Goal: Task Accomplishment & Management: Manage account settings

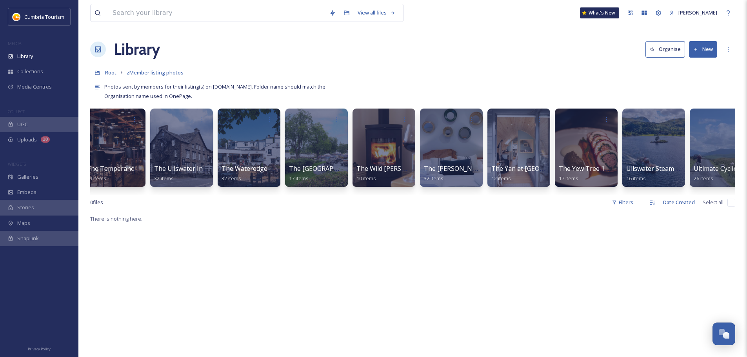
scroll to position [0, 3739]
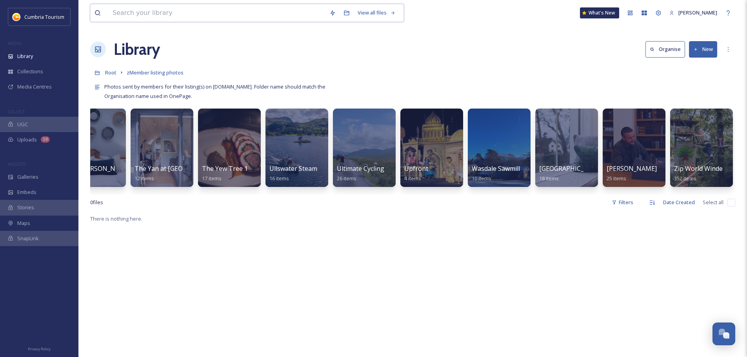
click at [158, 8] on input at bounding box center [217, 12] width 217 height 17
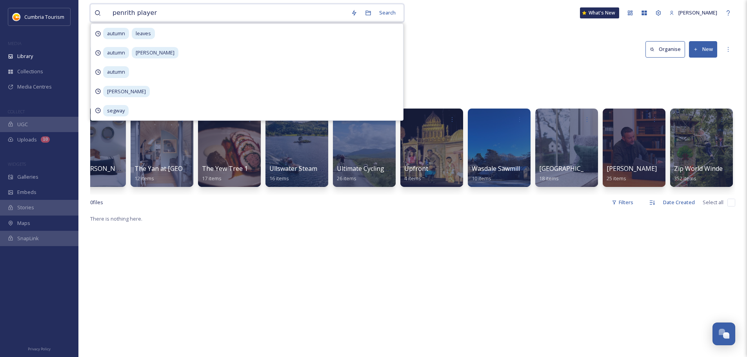
type input "penrith players"
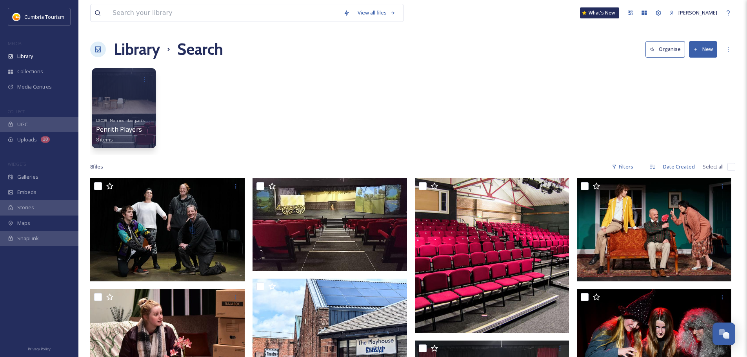
click at [134, 117] on link "LGC25 - Non-member participants Penrith Players 8 items" at bounding box center [126, 129] width 61 height 27
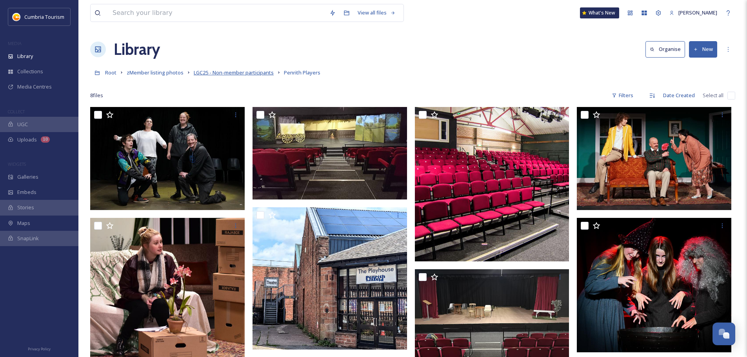
click at [245, 76] on span "LGC25 - Non-member participants" at bounding box center [234, 72] width 80 height 7
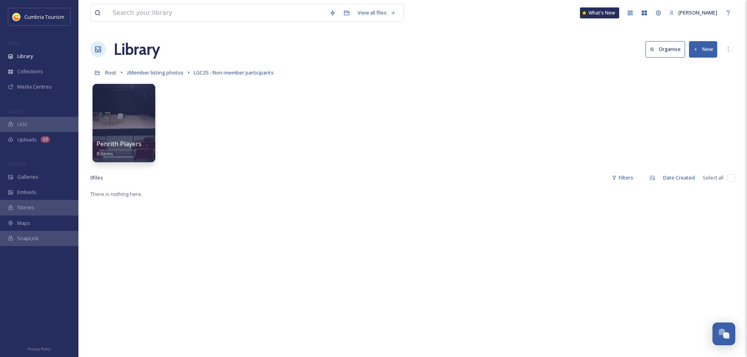
click at [310, 90] on div "Penrith Players 8 items" at bounding box center [412, 125] width 645 height 90
click at [204, 73] on span "LGC25 - Non-member participants" at bounding box center [234, 72] width 80 height 7
click at [690, 50] on button "New" at bounding box center [703, 49] width 28 height 16
click at [684, 101] on div "Folder" at bounding box center [695, 98] width 44 height 15
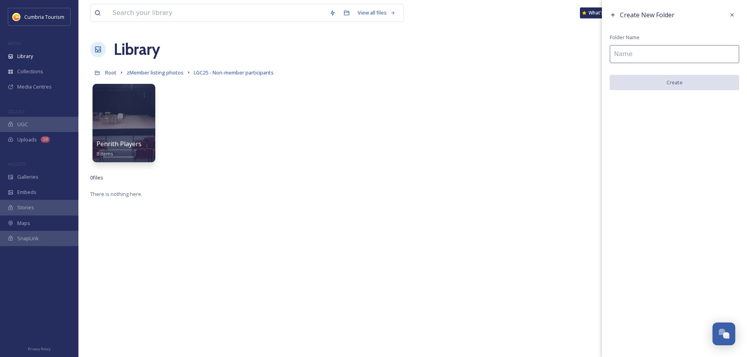
click at [620, 48] on input at bounding box center [674, 54] width 129 height 18
type input "t"
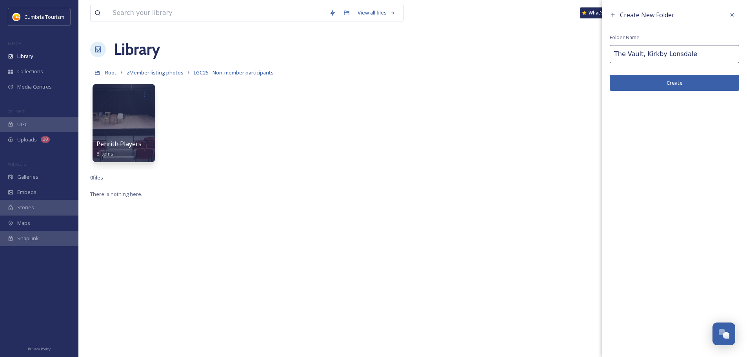
type input "The Vault, Kirkby Lonsdale"
click at [698, 86] on button "Create" at bounding box center [674, 83] width 129 height 16
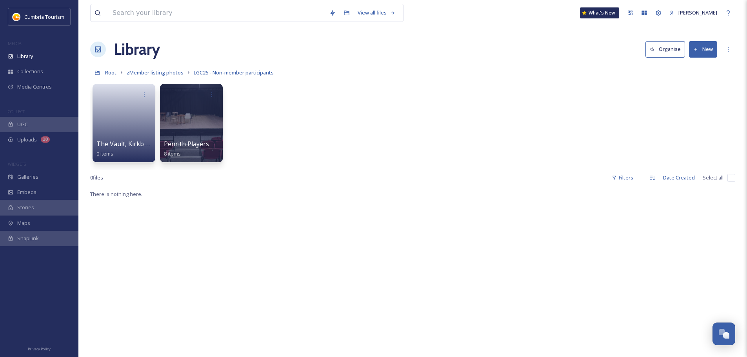
click at [125, 129] on link at bounding box center [124, 121] width 56 height 38
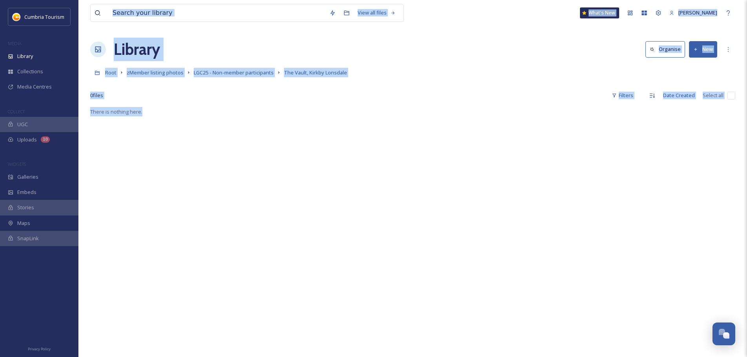
click at [344, 36] on div "View all files What's New [PERSON_NAME] Library Organise New Root zMember listi…" at bounding box center [412, 232] width 669 height 464
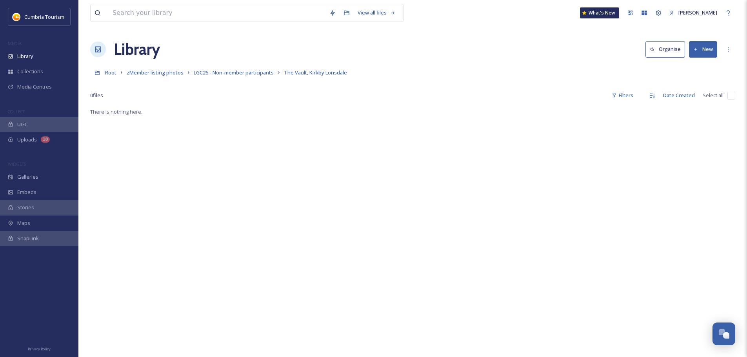
click at [475, 109] on div "There is nothing here." at bounding box center [412, 285] width 645 height 357
click at [700, 53] on button "New" at bounding box center [703, 49] width 28 height 16
click at [695, 72] on div "File Upload" at bounding box center [695, 67] width 44 height 15
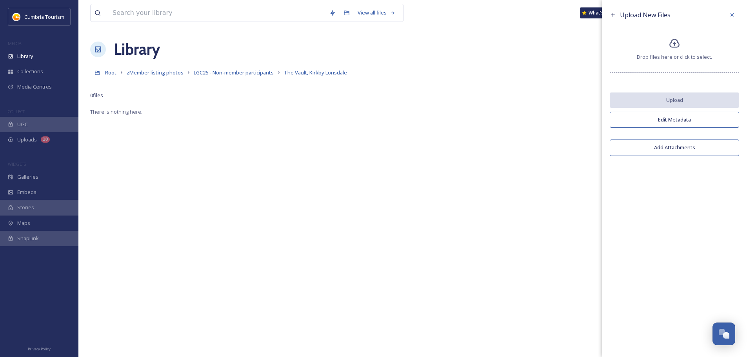
click at [271, 157] on div "There is nothing here." at bounding box center [412, 285] width 645 height 357
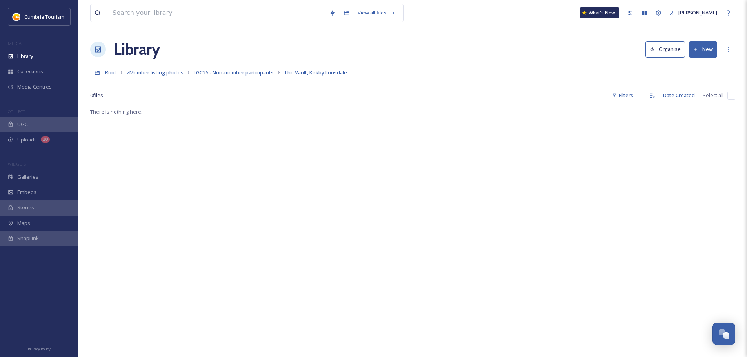
click at [700, 50] on button "New" at bounding box center [703, 49] width 28 height 16
click at [679, 72] on div "File Upload" at bounding box center [695, 67] width 44 height 15
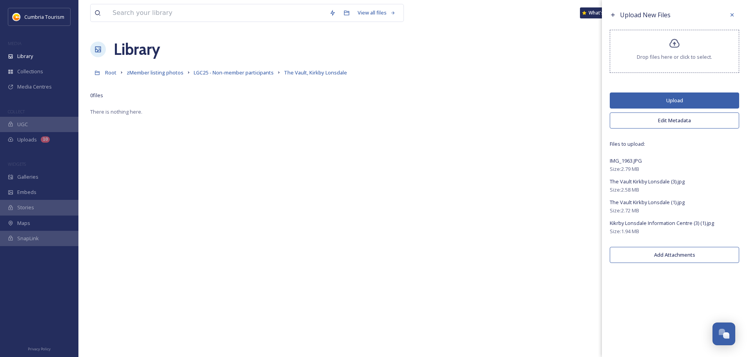
click at [677, 120] on button "Edit Metadata" at bounding box center [674, 121] width 129 height 16
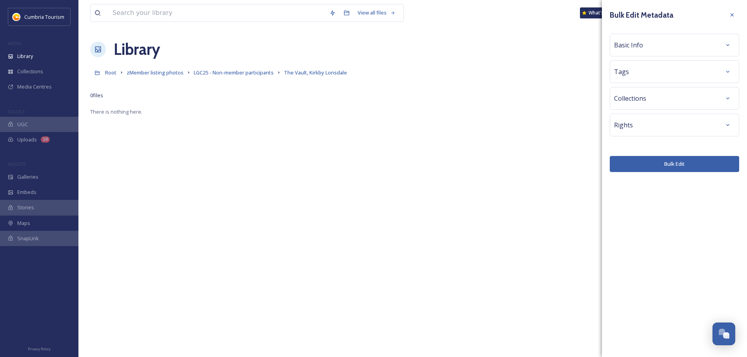
click at [656, 45] on div "Basic Info" at bounding box center [674, 45] width 121 height 14
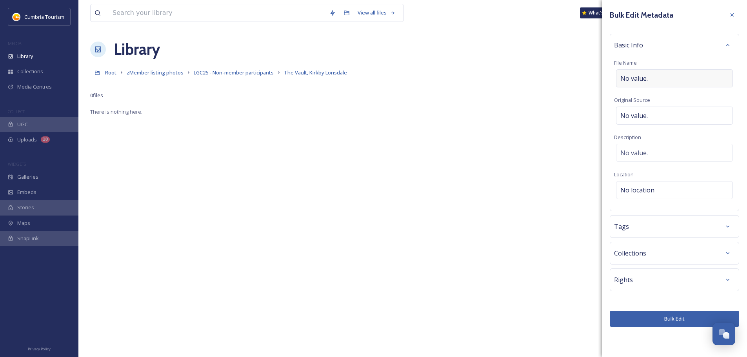
click at [651, 78] on div "No value." at bounding box center [674, 78] width 117 height 18
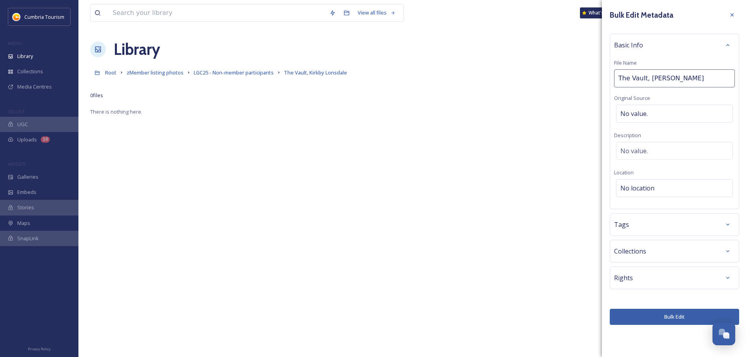
type input "The Vault, Kirkby Lonsdale"
click at [696, 319] on button "Bulk Edit" at bounding box center [674, 317] width 129 height 16
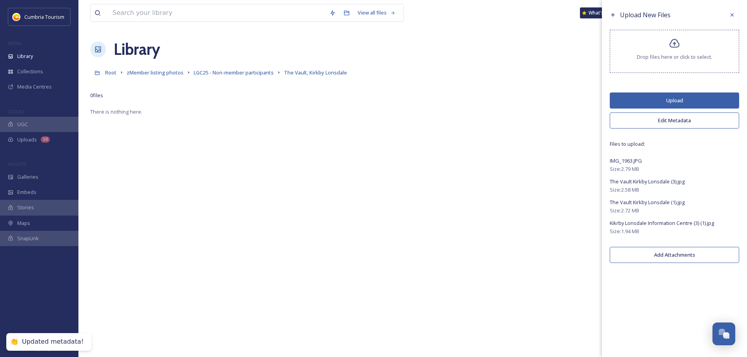
click at [687, 101] on button "Upload" at bounding box center [674, 101] width 129 height 16
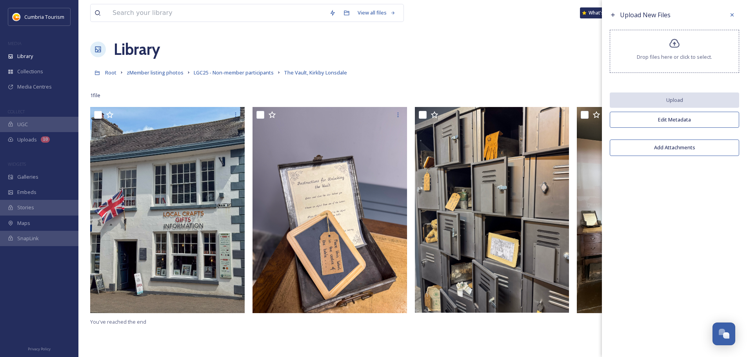
click at [559, 28] on div "View all files What's New [PERSON_NAME] Library Organise New Root zMember listi…" at bounding box center [412, 232] width 669 height 464
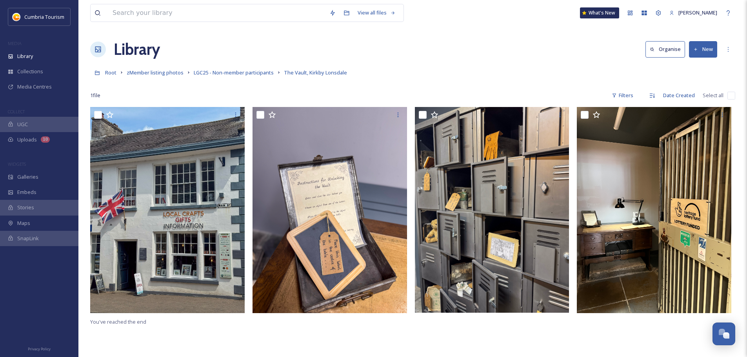
click at [734, 98] on input "checkbox" at bounding box center [731, 96] width 8 height 8
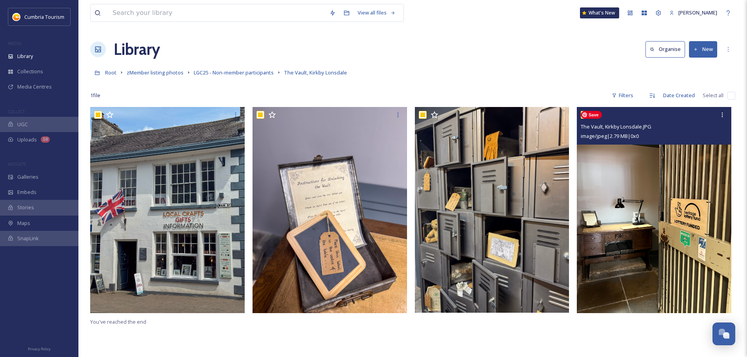
checkbox input "true"
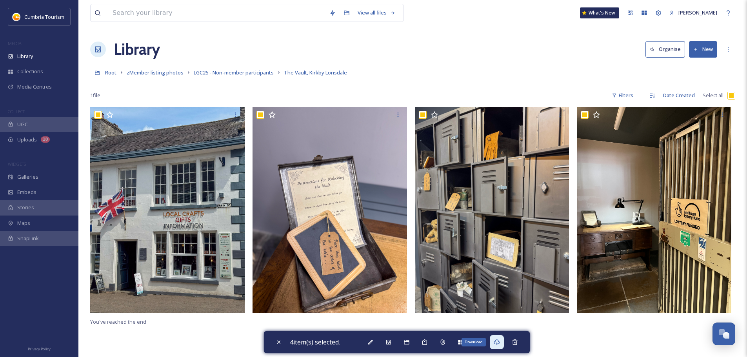
click at [498, 345] on icon at bounding box center [497, 342] width 6 height 6
